Goal: Navigation & Orientation: Find specific page/section

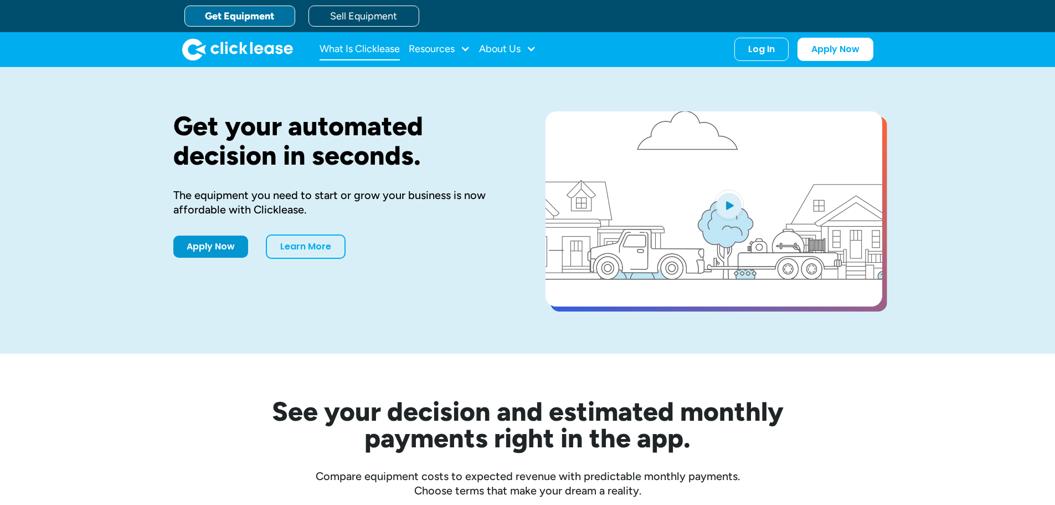
click at [377, 51] on link "What Is Clicklease" at bounding box center [360, 49] width 80 height 22
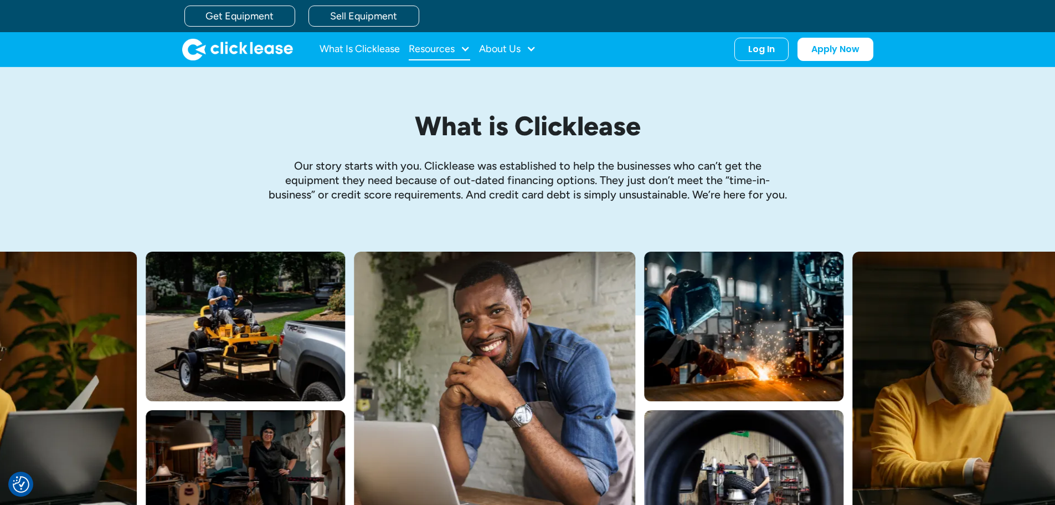
click at [432, 49] on div "Resources" at bounding box center [432, 49] width 46 height 0
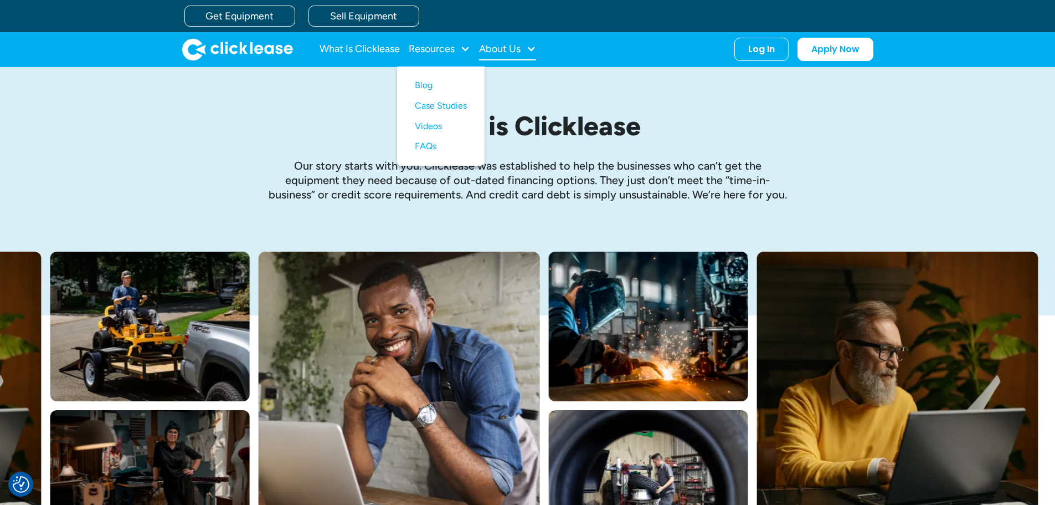
click at [508, 49] on div "About Us" at bounding box center [500, 49] width 42 height 0
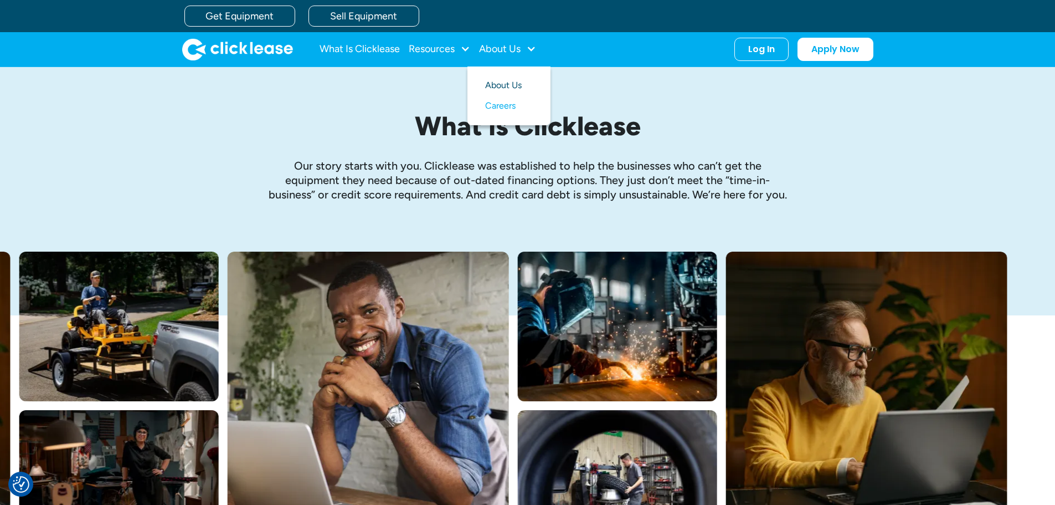
click at [496, 83] on link "About Us" at bounding box center [509, 85] width 48 height 21
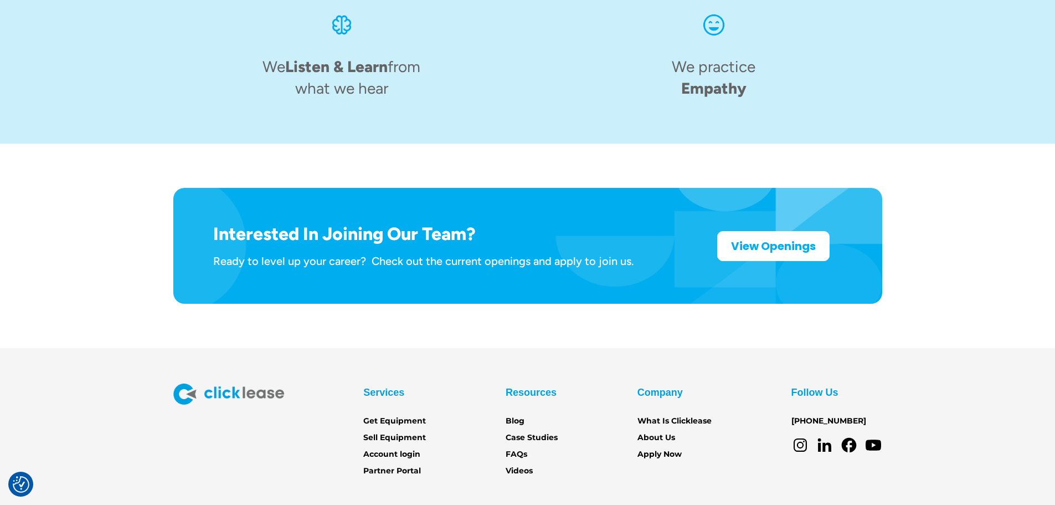
scroll to position [1724, 0]
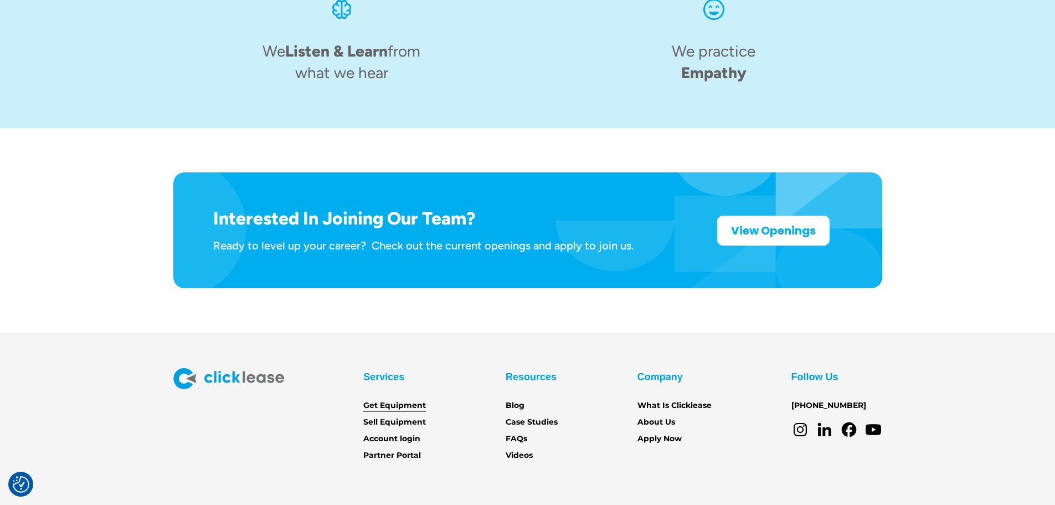
click at [393, 399] on link "Get Equipment" at bounding box center [394, 405] width 63 height 12
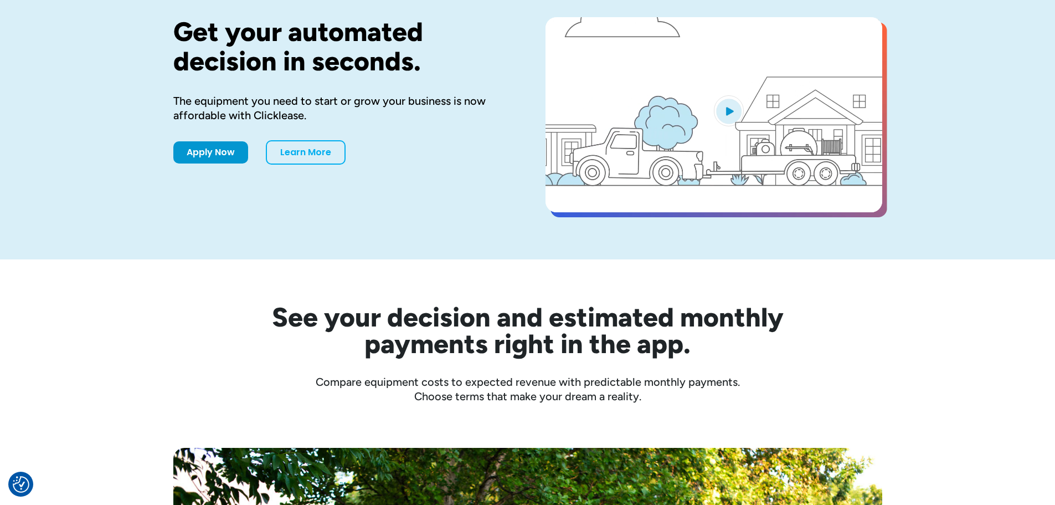
scroll to position [111, 0]
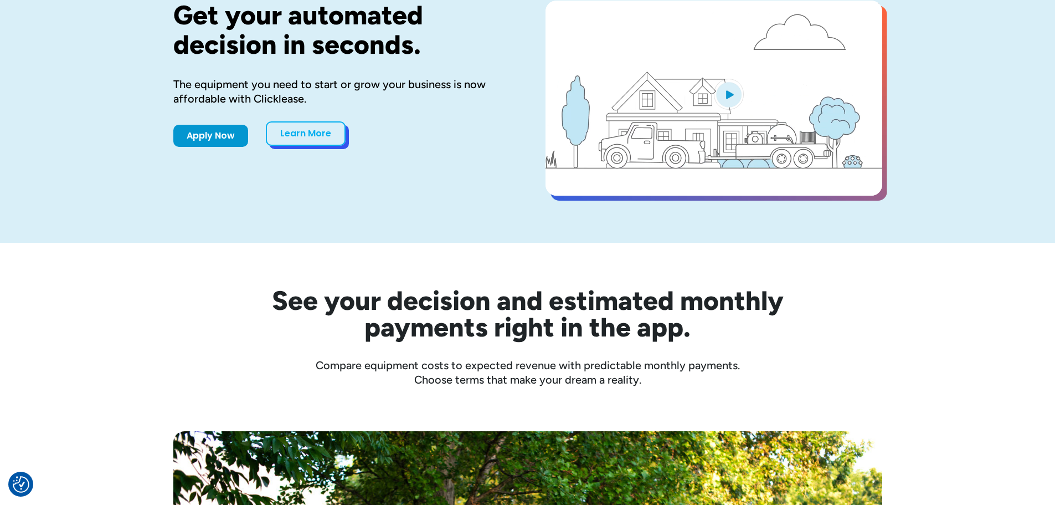
click at [320, 139] on link "Learn More" at bounding box center [306, 133] width 80 height 24
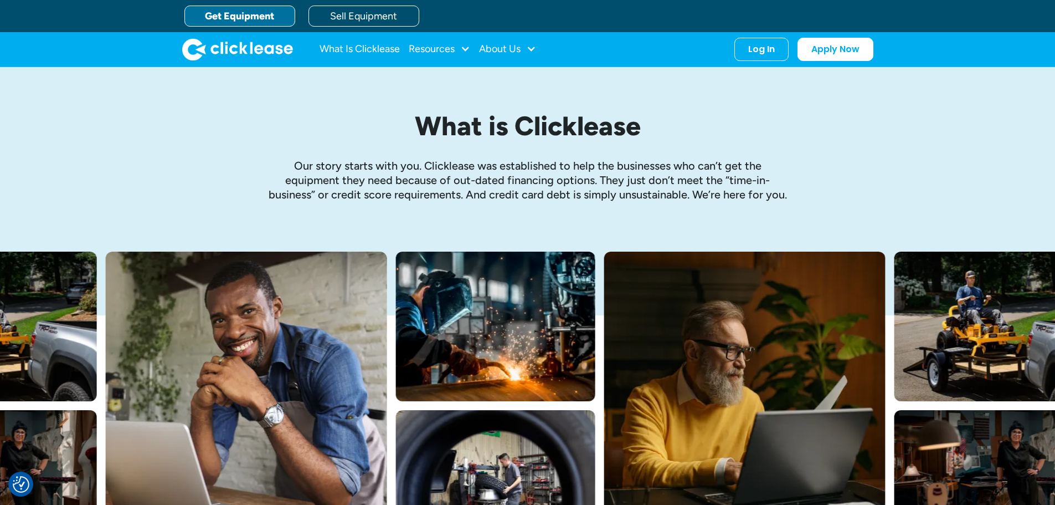
click at [249, 13] on link "Get Equipment" at bounding box center [240, 16] width 111 height 21
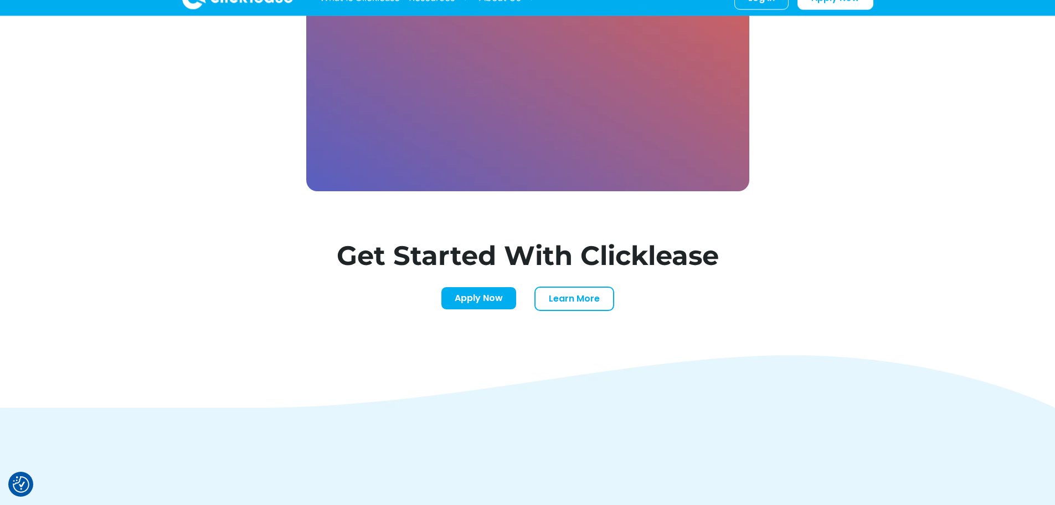
scroll to position [3158, 0]
